Goal: Task Accomplishment & Management: Use online tool/utility

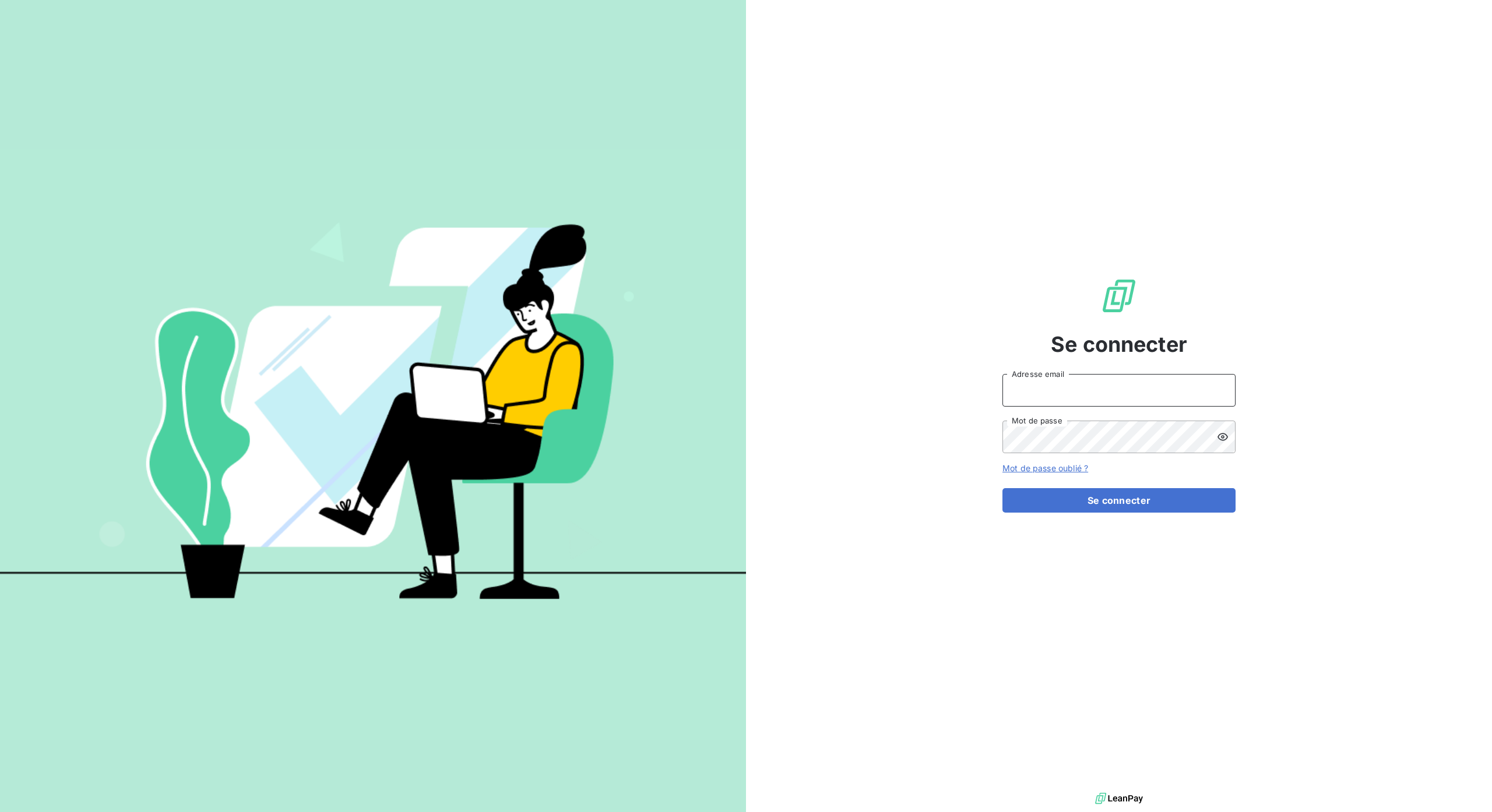
type input "[PERSON_NAME][EMAIL_ADDRESS][DOMAIN_NAME]"
click at [1122, 485] on form "[PERSON_NAME][EMAIL_ADDRESS][DOMAIN_NAME] Adresse email Mot de passe Mot de pas…" at bounding box center [1119, 443] width 233 height 139
click at [1125, 492] on button "Se connecter" at bounding box center [1119, 500] width 233 height 25
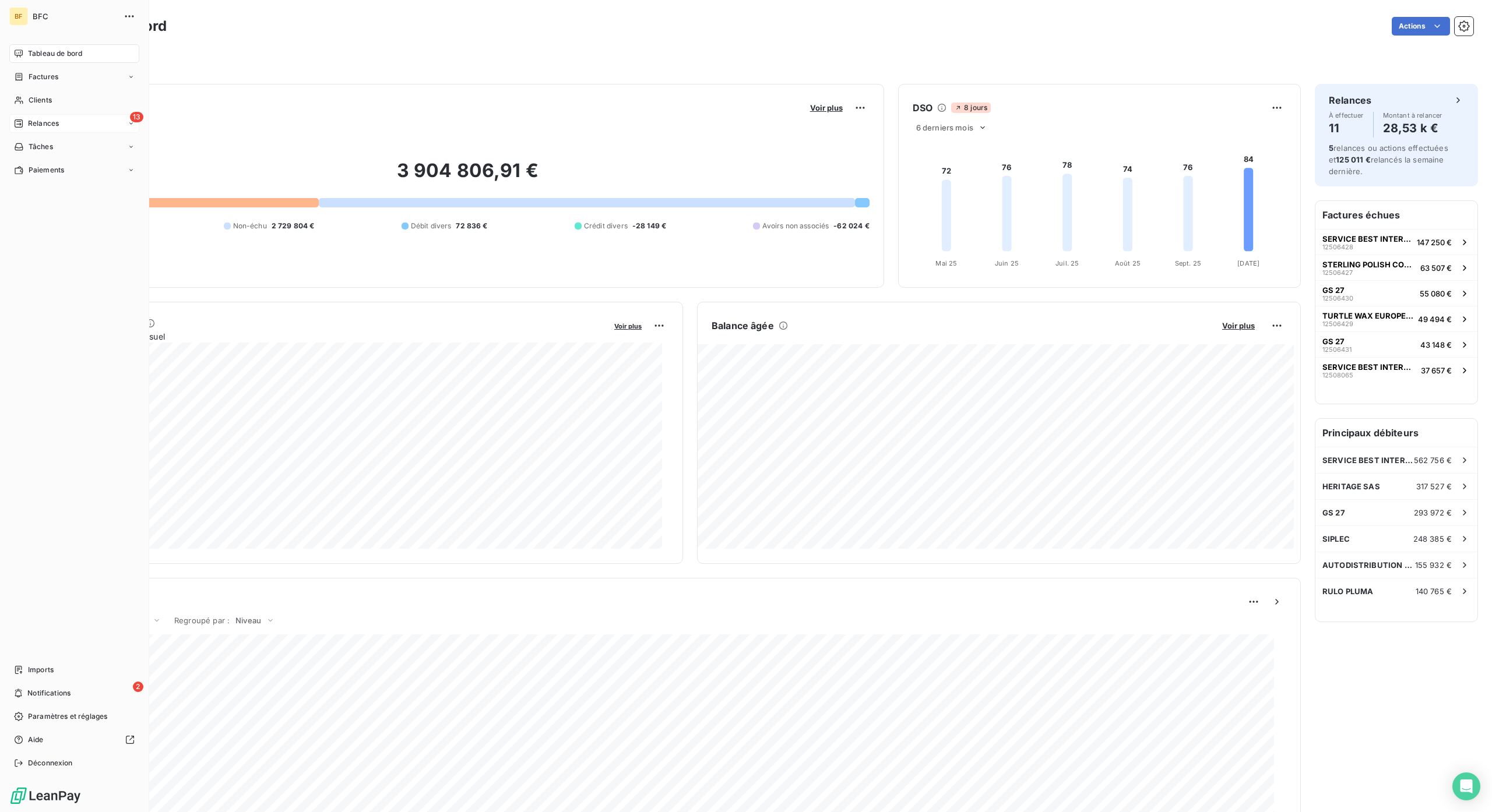
click at [28, 115] on div "13 Relances" at bounding box center [75, 124] width 130 height 19
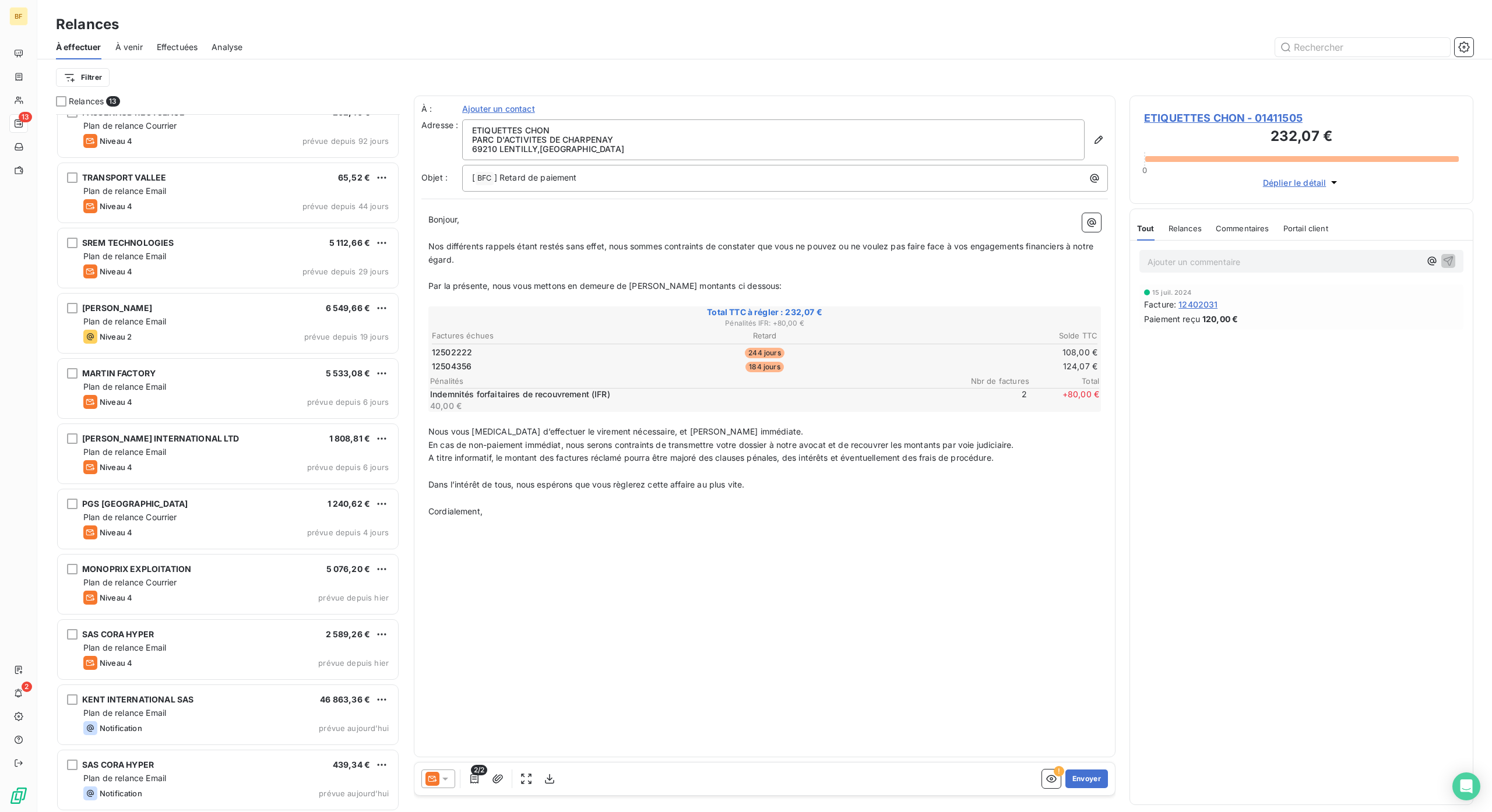
scroll to position [151, 0]
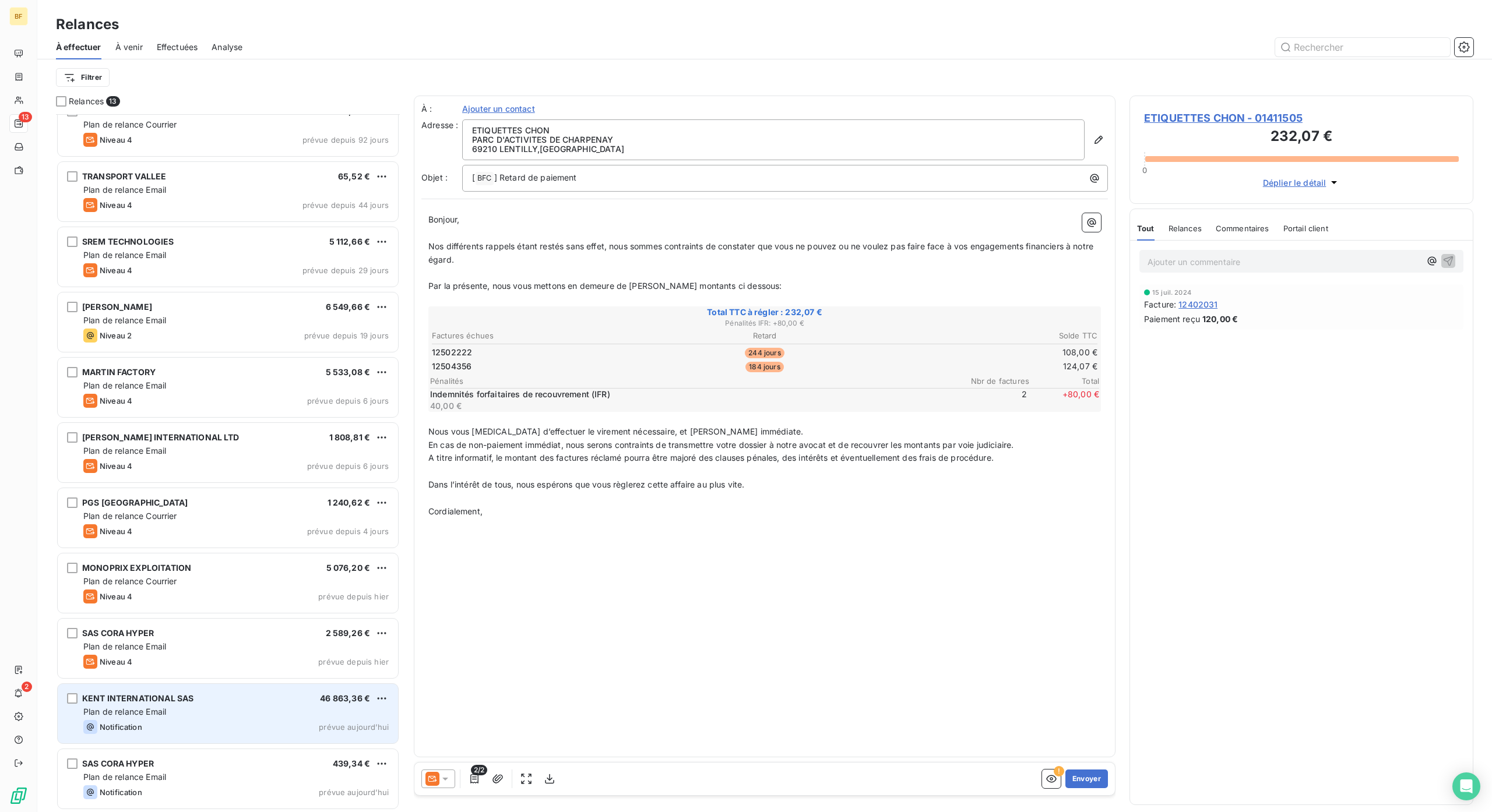
click at [189, 702] on div "KENT INTERNATIONAL SAS" at bounding box center [138, 699] width 111 height 12
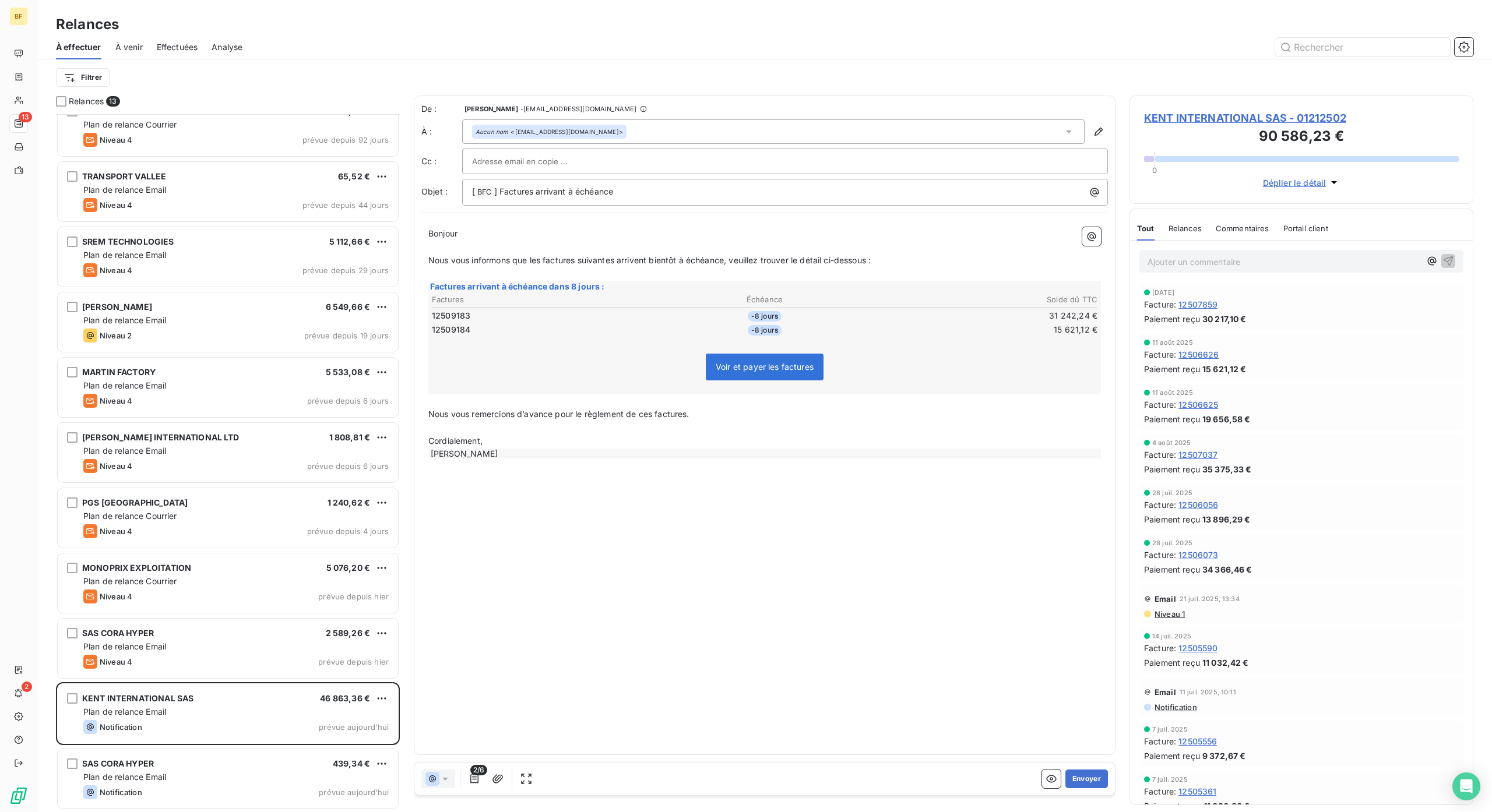
scroll to position [686, 332]
drag, startPoint x: 1076, startPoint y: 776, endPoint x: 1070, endPoint y: 785, distance: 10.8
click at [1076, 777] on button "Envoyer" at bounding box center [1087, 779] width 43 height 19
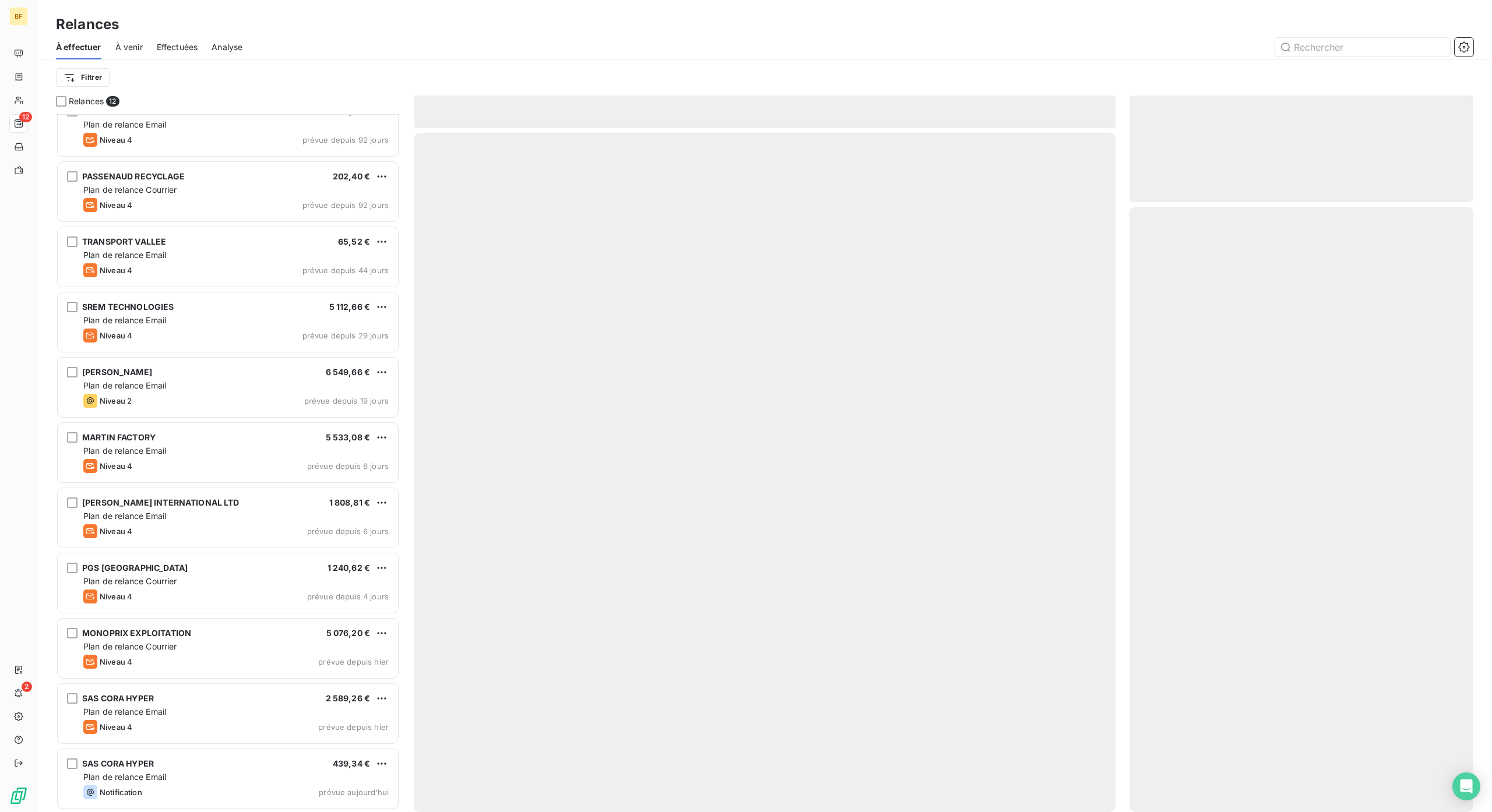
scroll to position [85, 0]
